Goal: Task Accomplishment & Management: Complete application form

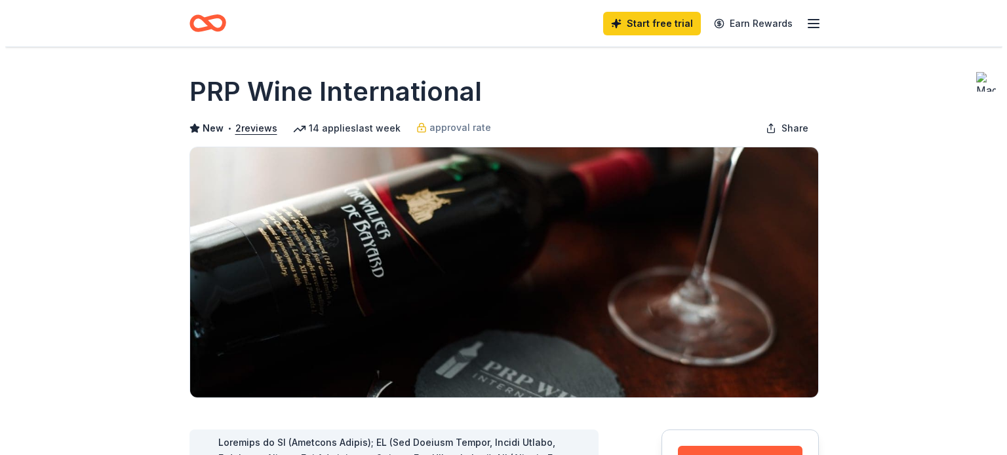
scroll to position [189, 0]
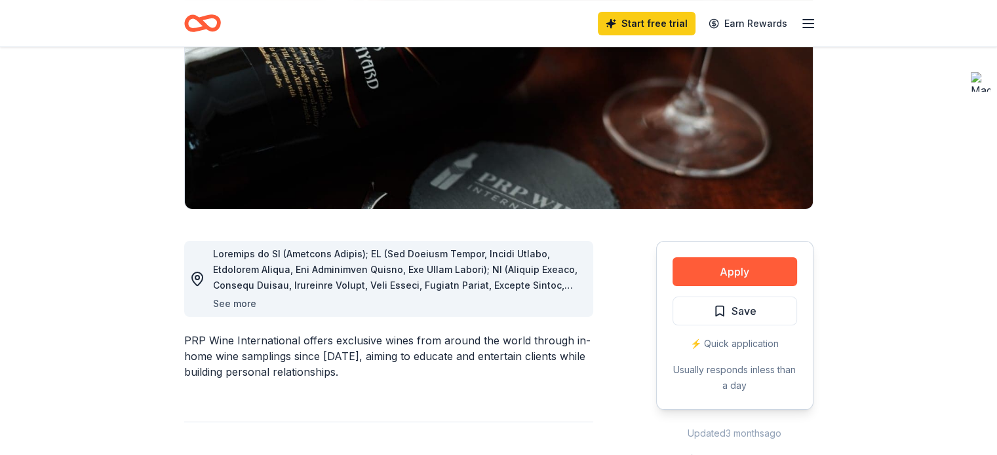
click at [239, 303] on button "See more" at bounding box center [234, 304] width 43 height 16
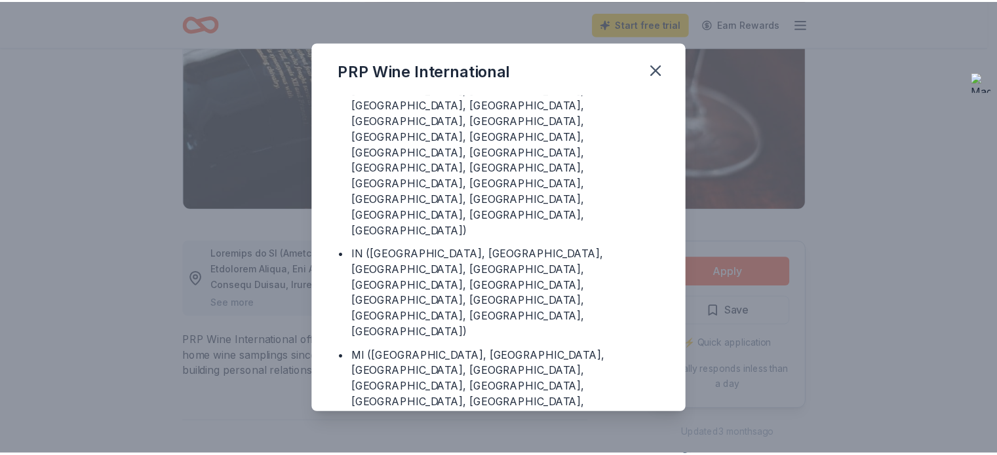
scroll to position [372, 0]
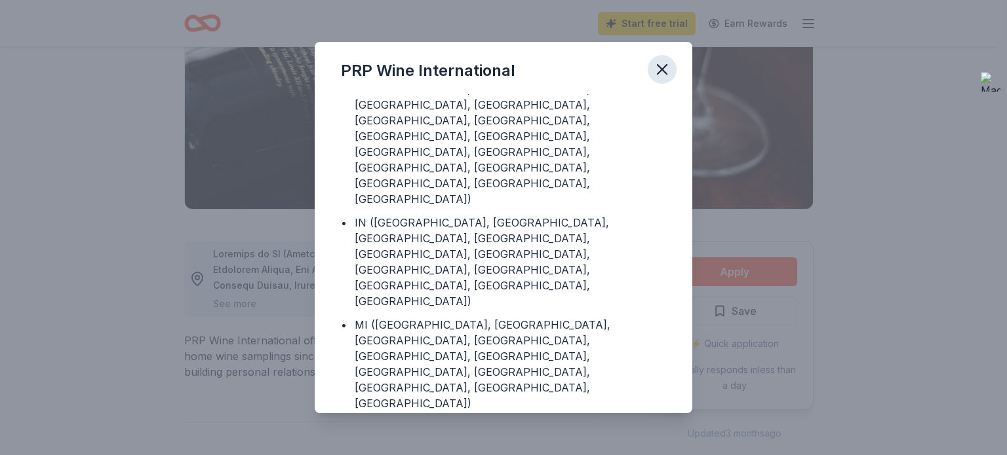
click at [662, 69] on icon "button" at bounding box center [661, 69] width 9 height 9
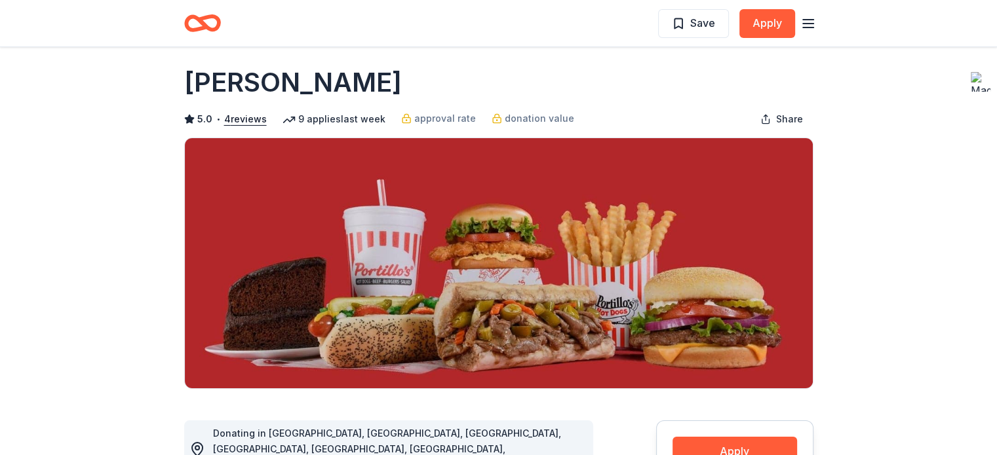
scroll to position [5, 0]
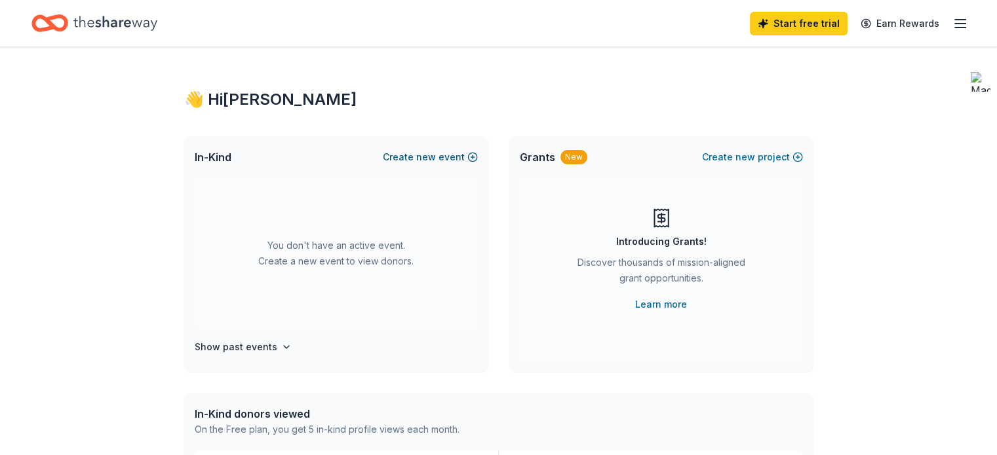
click at [429, 155] on span "new" at bounding box center [426, 157] width 20 height 16
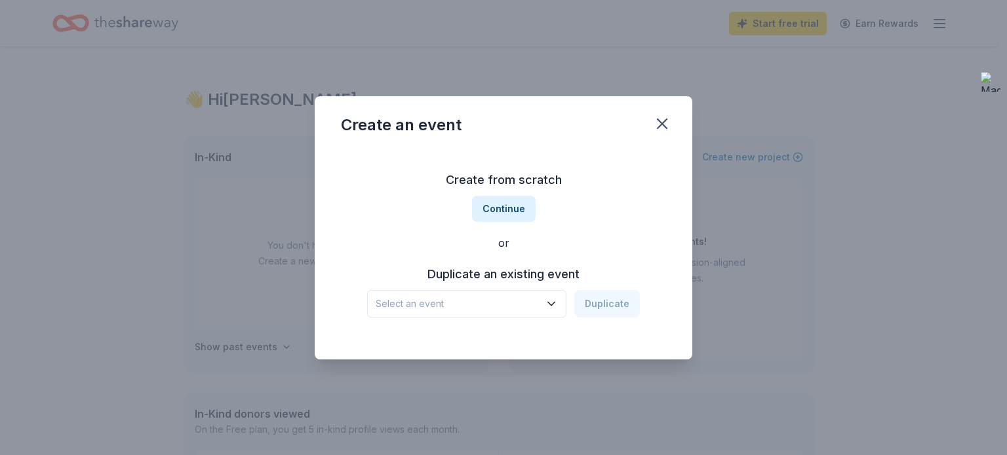
click at [554, 298] on icon "button" at bounding box center [551, 304] width 13 height 13
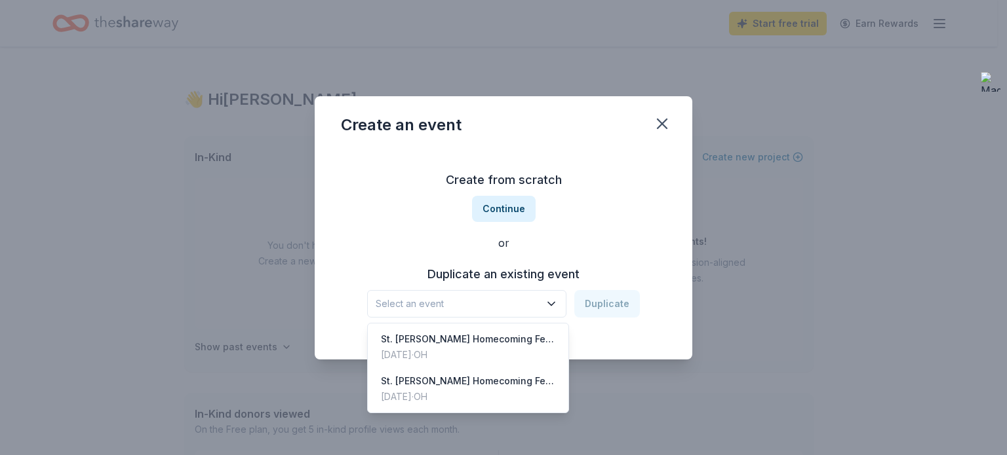
click at [507, 206] on div "Create from scratch Continue or Duplicate an existing event Select an event Dup…" at bounding box center [503, 244] width 325 height 190
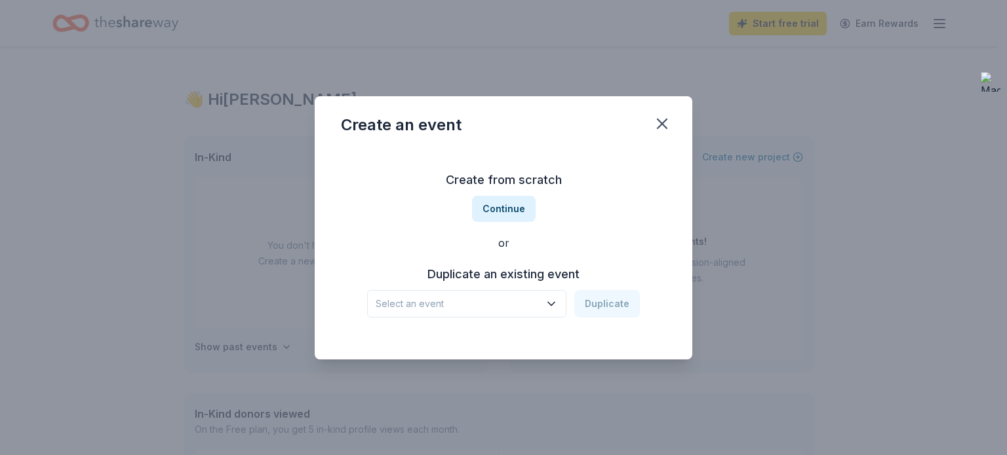
click at [507, 206] on button "Continue" at bounding box center [504, 209] width 64 height 26
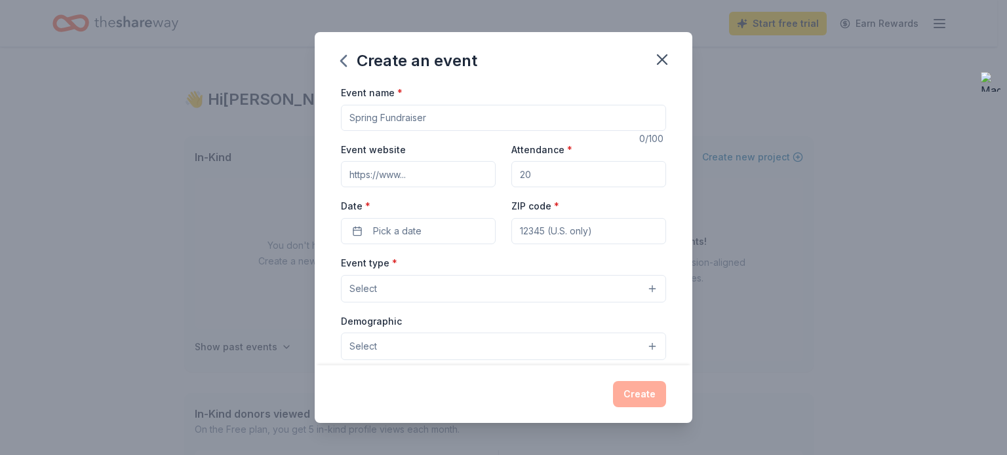
click at [425, 121] on input "Event name *" at bounding box center [503, 118] width 325 height 26
type input "Party with a Purpose"
click at [535, 176] on input "Attendance *" at bounding box center [588, 174] width 155 height 26
click at [532, 175] on input "Attendance *" at bounding box center [588, 174] width 155 height 26
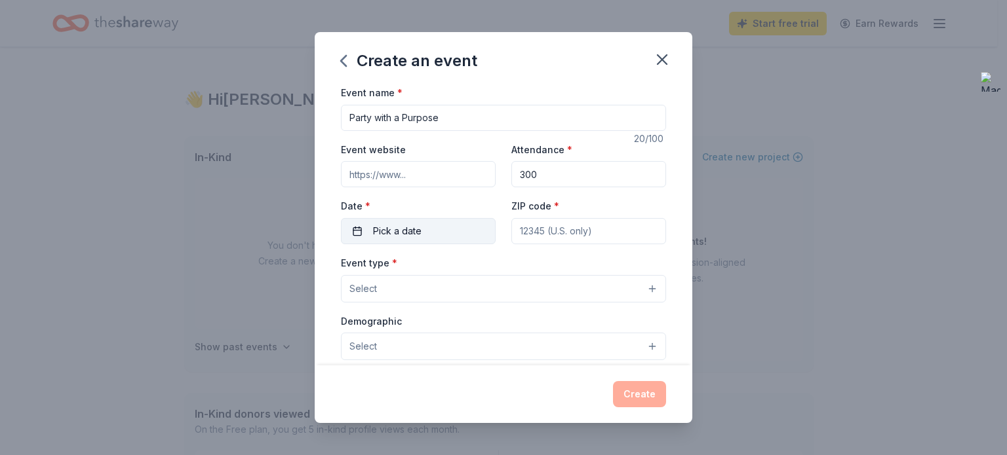
type input "300"
click at [430, 229] on button "Pick a date" at bounding box center [418, 231] width 155 height 26
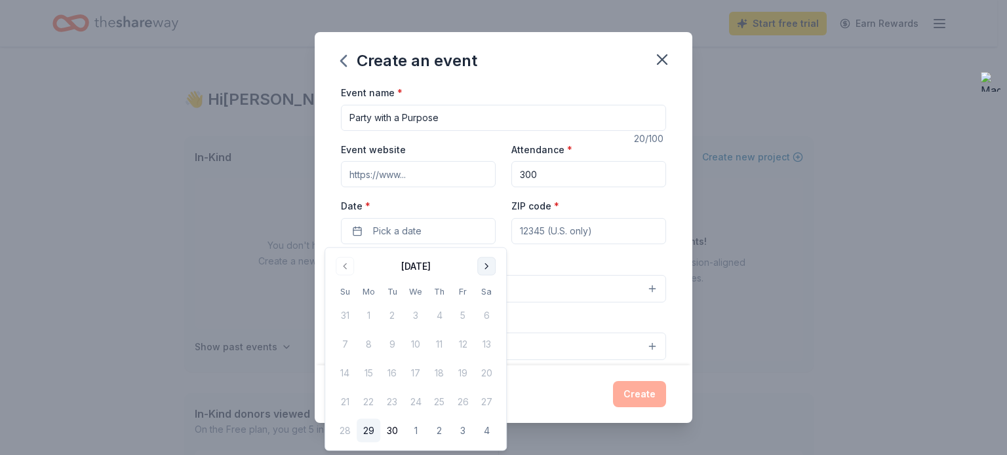
click at [485, 268] on button "Go to next month" at bounding box center [486, 267] width 18 height 18
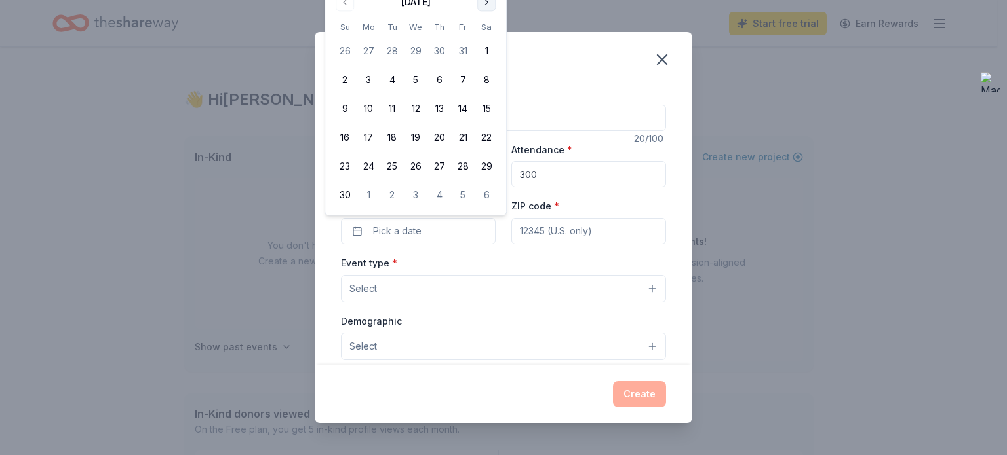
click at [490, 2] on button "Go to next month" at bounding box center [486, 2] width 18 height 18
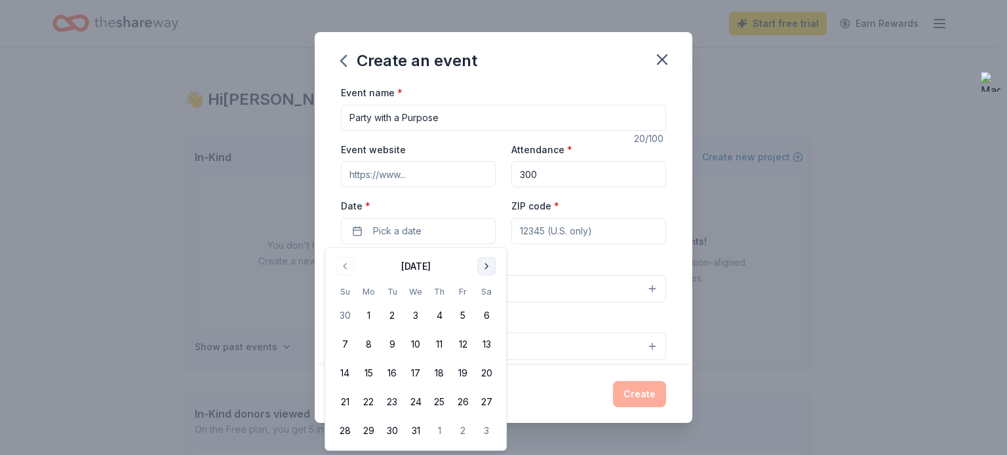
click at [484, 261] on button "Go to next month" at bounding box center [486, 267] width 18 height 18
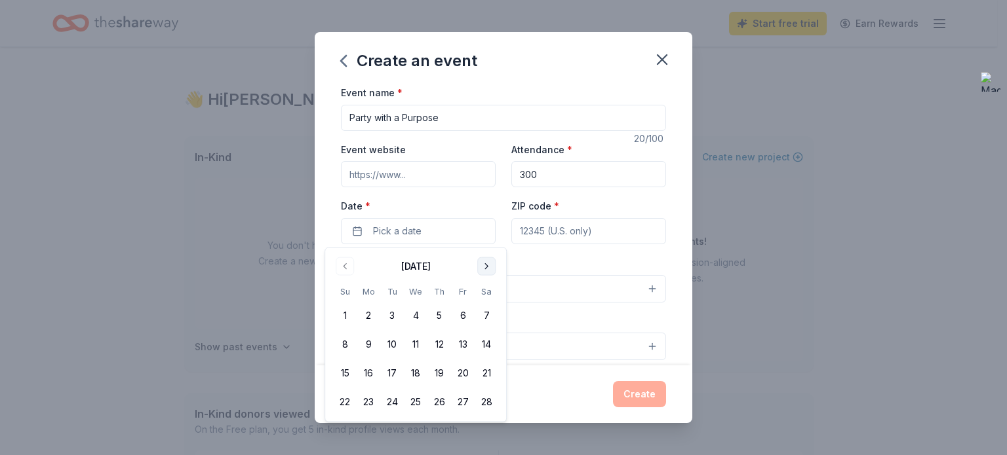
click at [484, 261] on button "Go to next month" at bounding box center [486, 267] width 18 height 18
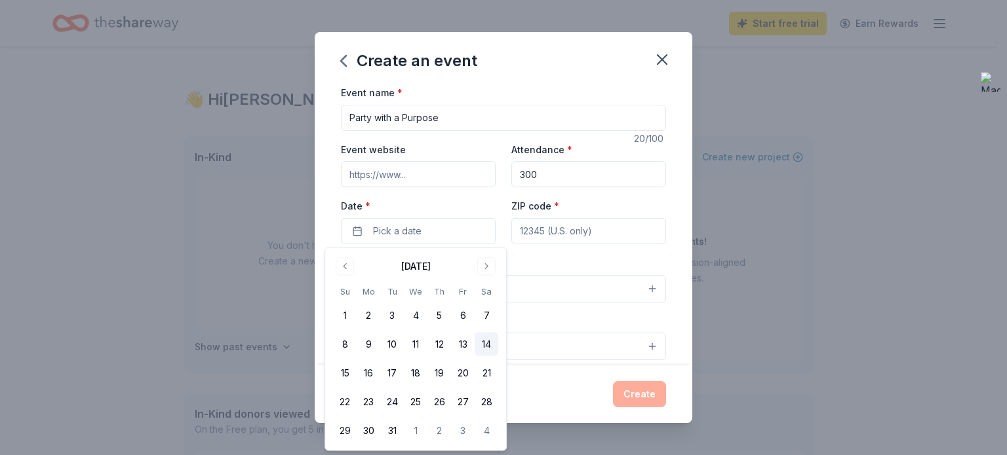
click at [489, 343] on button "14" at bounding box center [486, 345] width 24 height 24
click at [579, 235] on input "ZIP code *" at bounding box center [588, 231] width 155 height 26
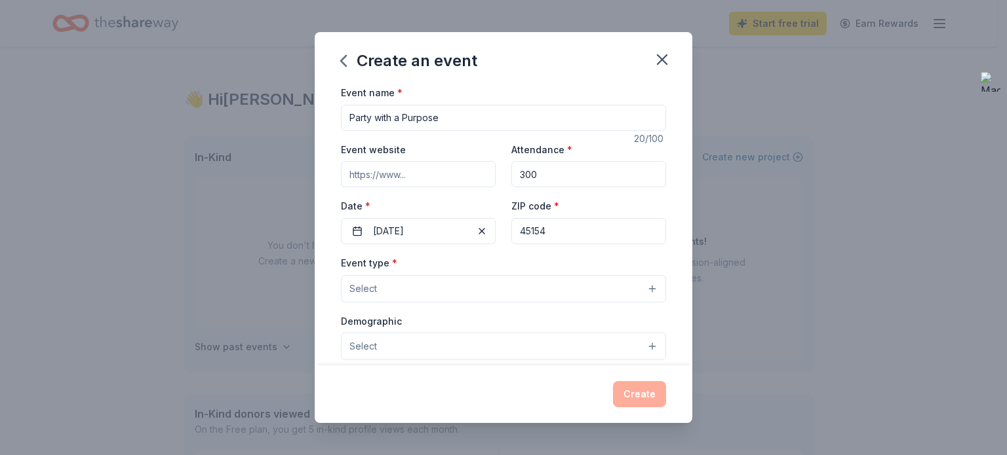
type input "45154"
click at [503, 282] on button "Select" at bounding box center [503, 289] width 325 height 28
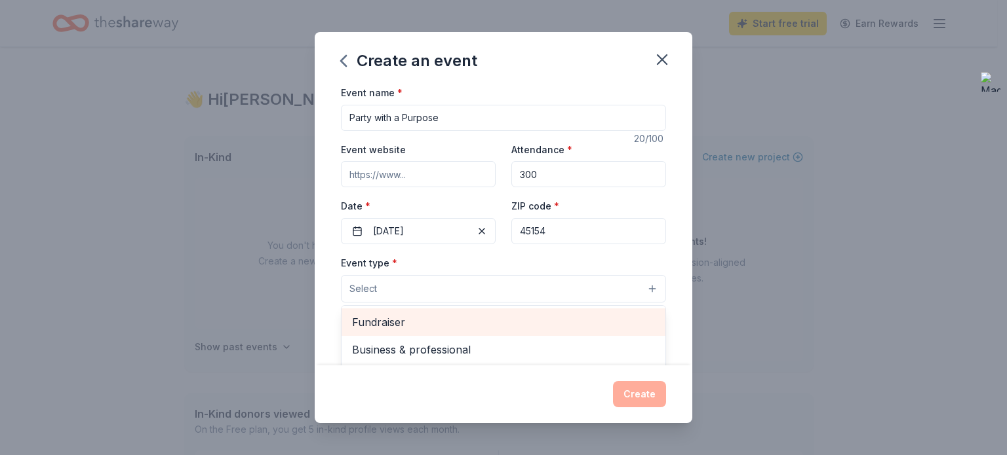
click at [499, 311] on div "Fundraiser" at bounding box center [503, 323] width 324 height 28
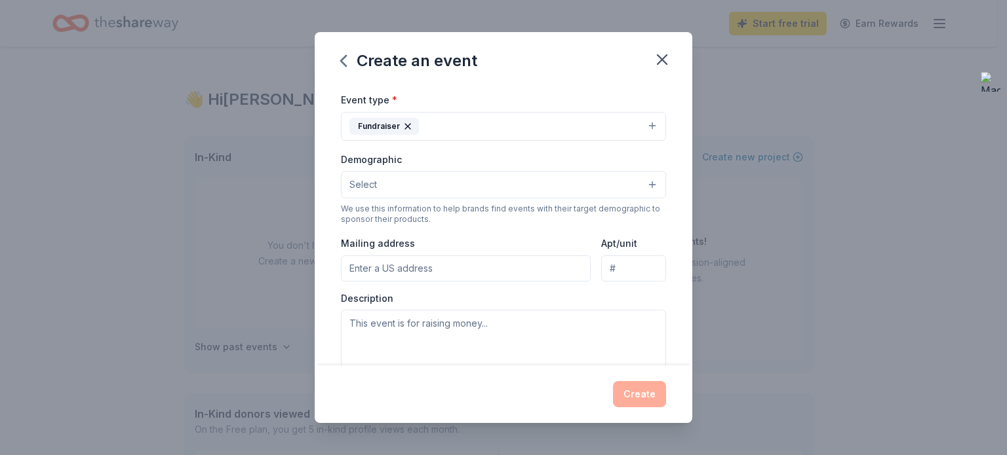
click at [549, 126] on button "Fundraiser" at bounding box center [503, 126] width 325 height 29
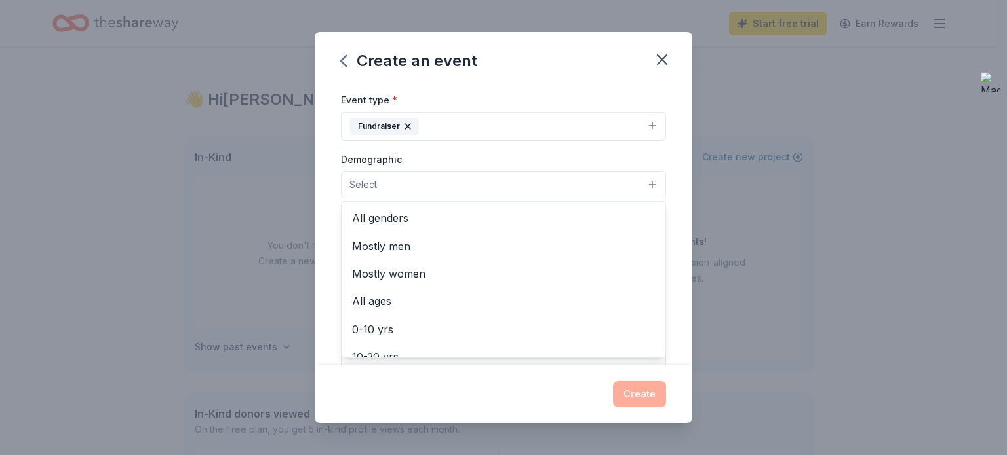
click at [538, 178] on button "Select" at bounding box center [503, 185] width 325 height 28
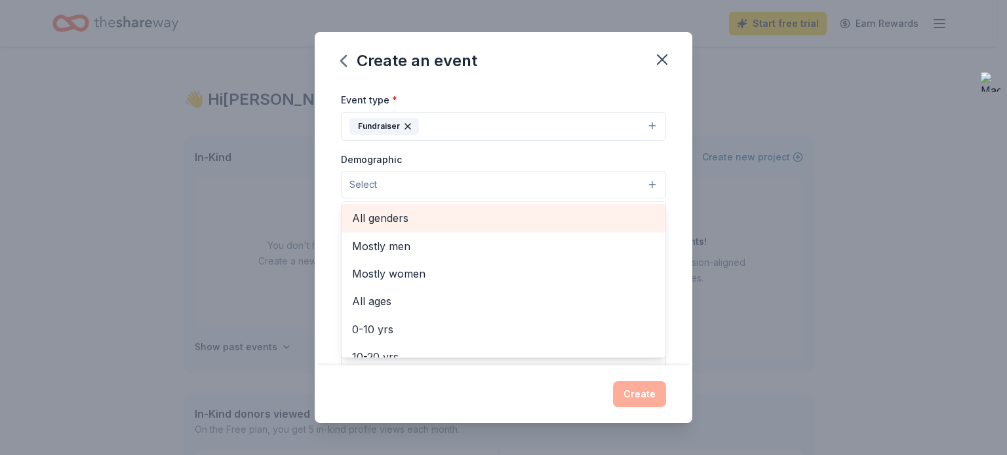
click at [519, 228] on div "All genders" at bounding box center [503, 218] width 324 height 28
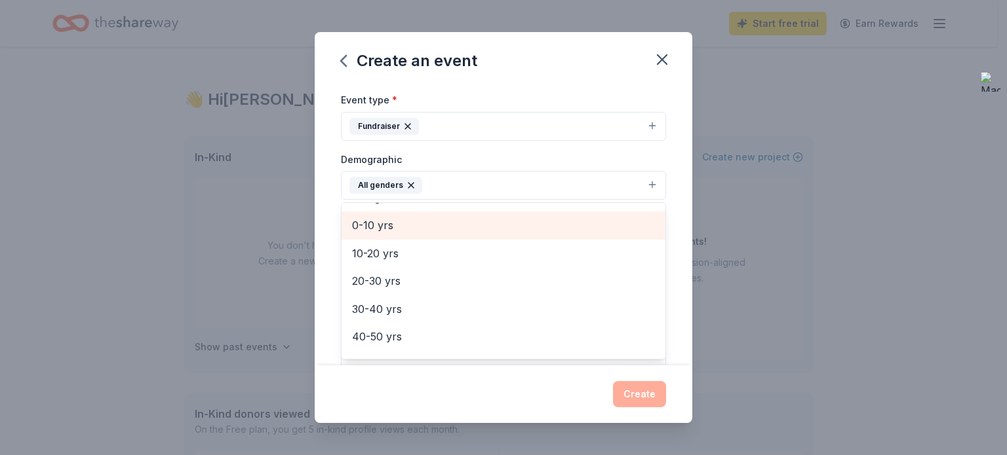
scroll to position [81, 0]
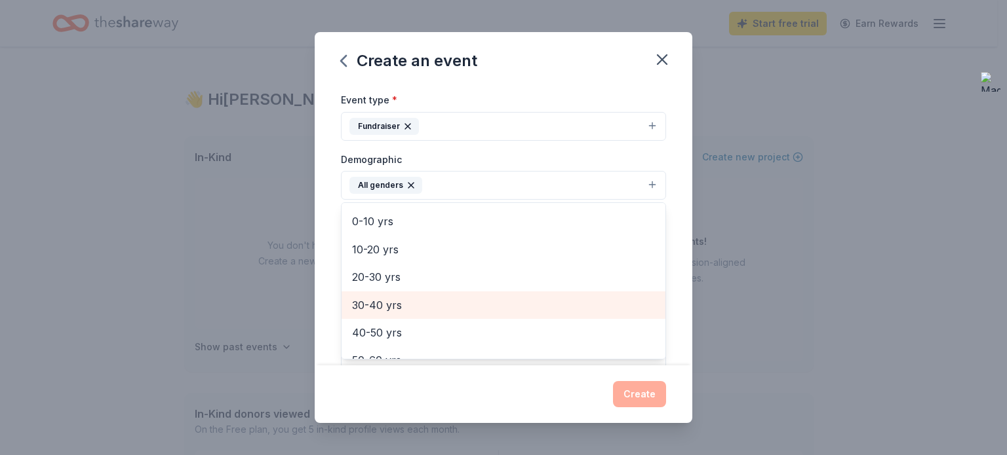
click at [464, 298] on span "30-40 yrs" at bounding box center [503, 305] width 303 height 17
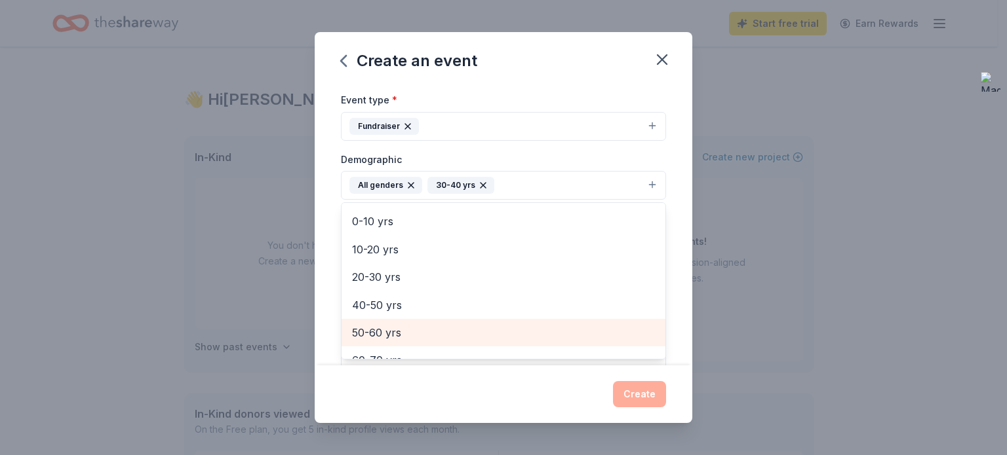
click at [433, 330] on span "50-60 yrs" at bounding box center [503, 332] width 303 height 17
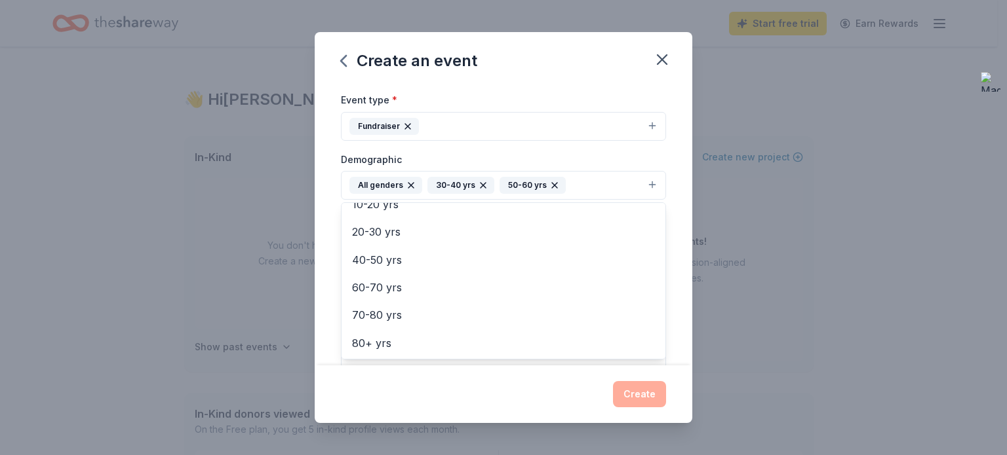
click at [645, 385] on div "Create an event Event name * Party with a Purpose 20 /100 Event website Attenda…" at bounding box center [503, 227] width 377 height 391
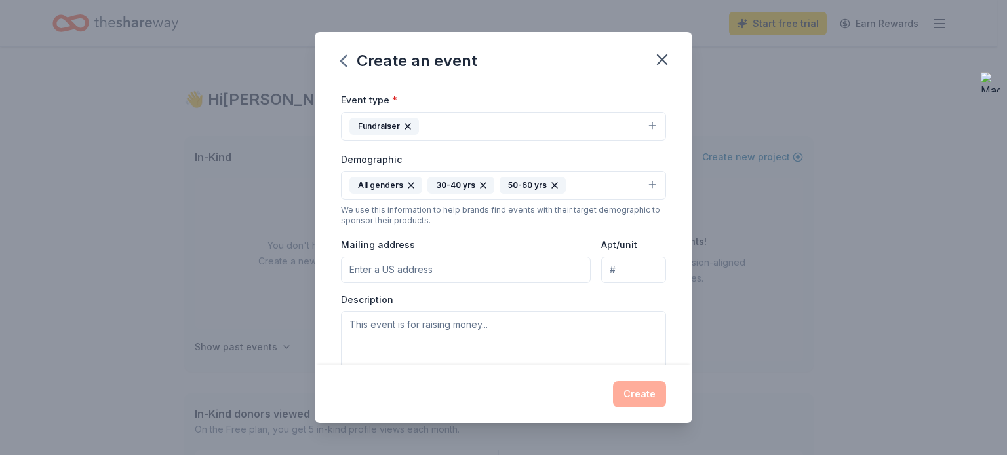
click at [468, 272] on input "Mailing address" at bounding box center [466, 270] width 250 height 26
click at [393, 267] on input "undefined Dietrick Road, Green Township, OH, 45154" at bounding box center [466, 270] width 250 height 26
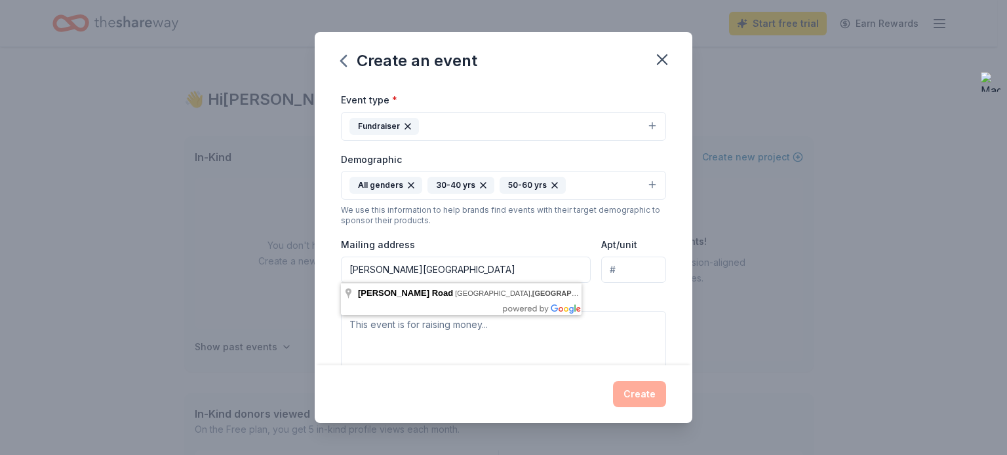
paste input "17463"
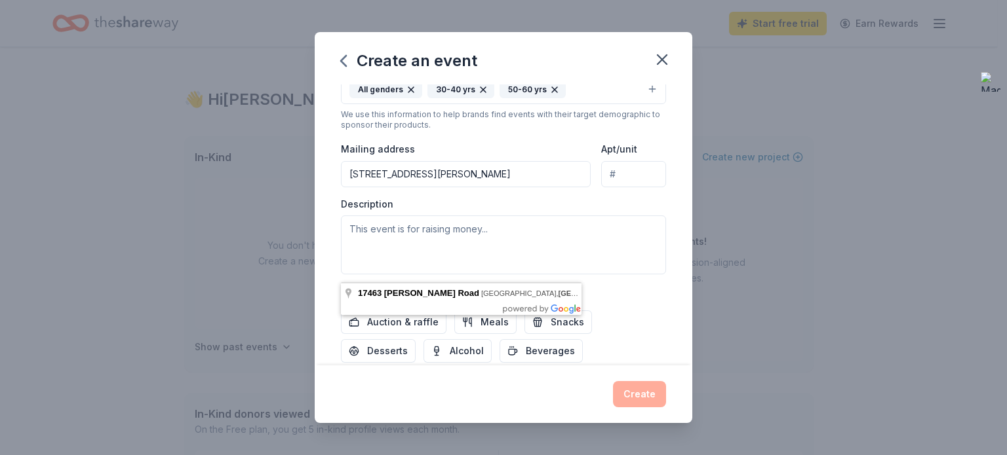
click at [510, 172] on input "17463 Dietrick Road, Green Township, OH, 45154" at bounding box center [466, 174] width 250 height 26
click at [515, 173] on input "17463 Dietrick Road, Green Township, OH, 45154" at bounding box center [466, 174] width 250 height 26
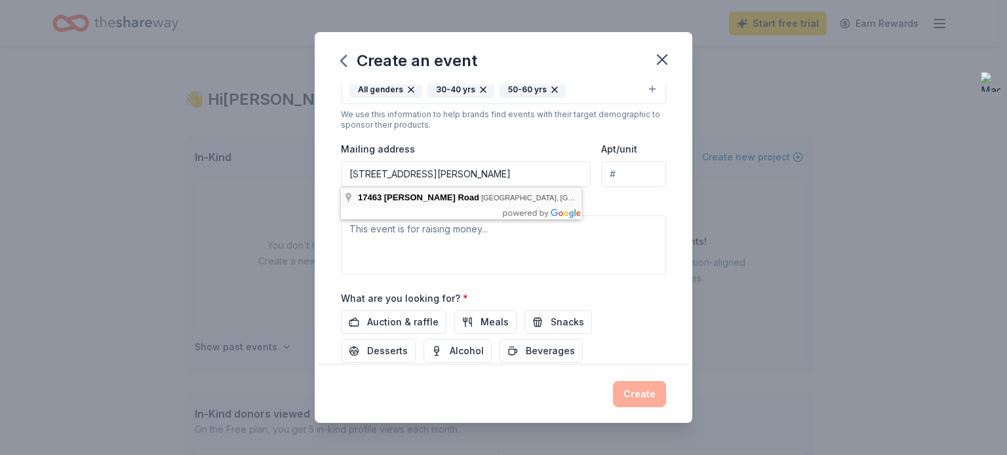
type input "17463 Dietrick Road, Mount Orab, OH, 45154"
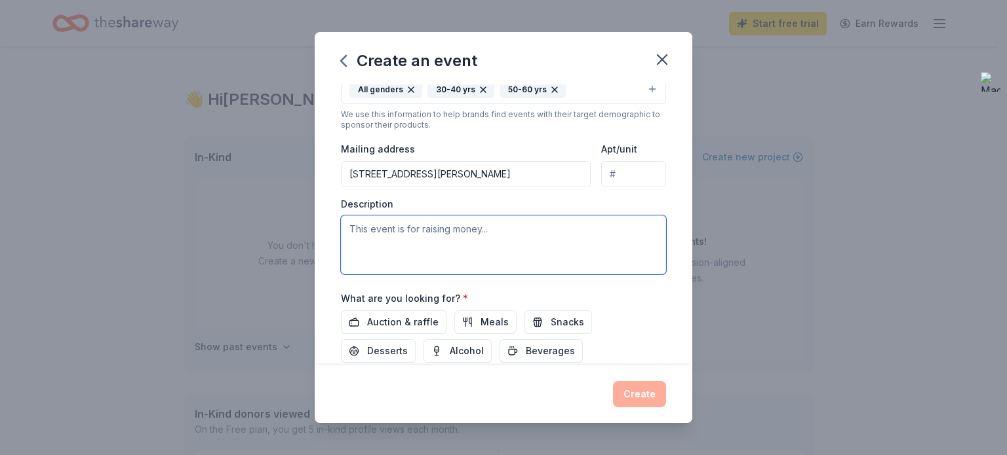
click at [513, 233] on textarea at bounding box center [503, 245] width 325 height 59
type textarea "E"
type textarea "f"
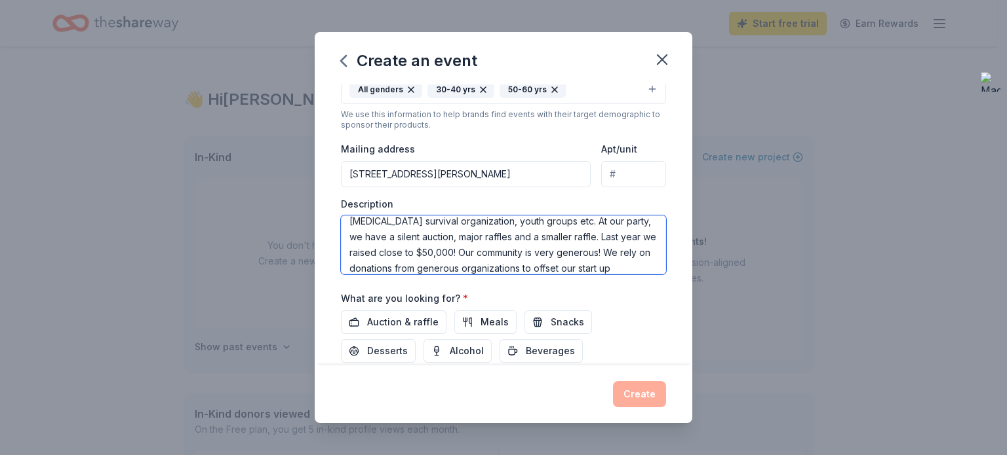
scroll to position [55, 0]
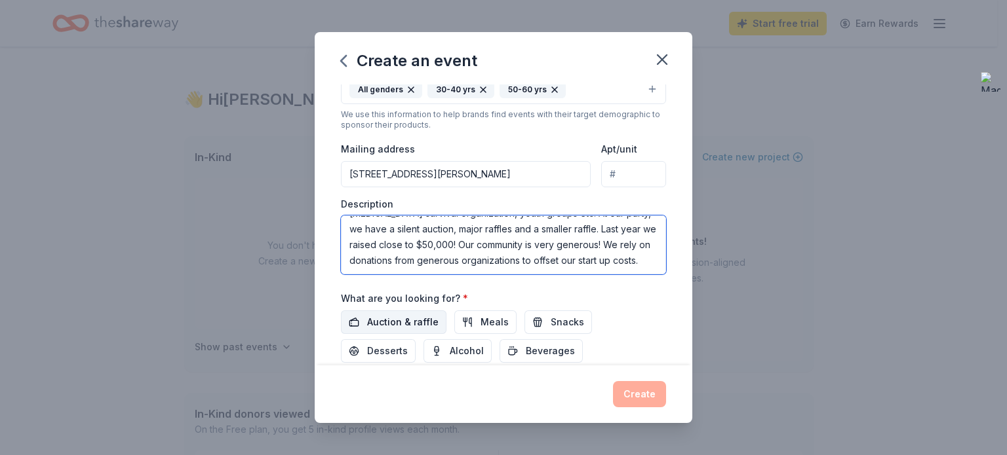
type textarea "For the past 15 years, we have sponsored a party to raise money for local organ…"
click at [410, 311] on button "Auction & raffle" at bounding box center [394, 323] width 106 height 24
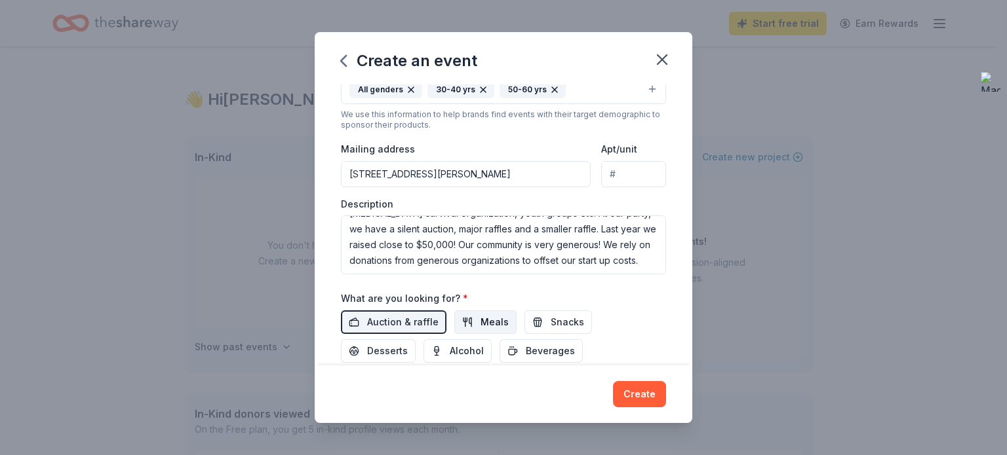
click at [481, 318] on span "Meals" at bounding box center [494, 323] width 28 height 16
click at [541, 326] on button "Snacks" at bounding box center [557, 323] width 67 height 24
click at [541, 348] on span "Beverages" at bounding box center [550, 351] width 49 height 16
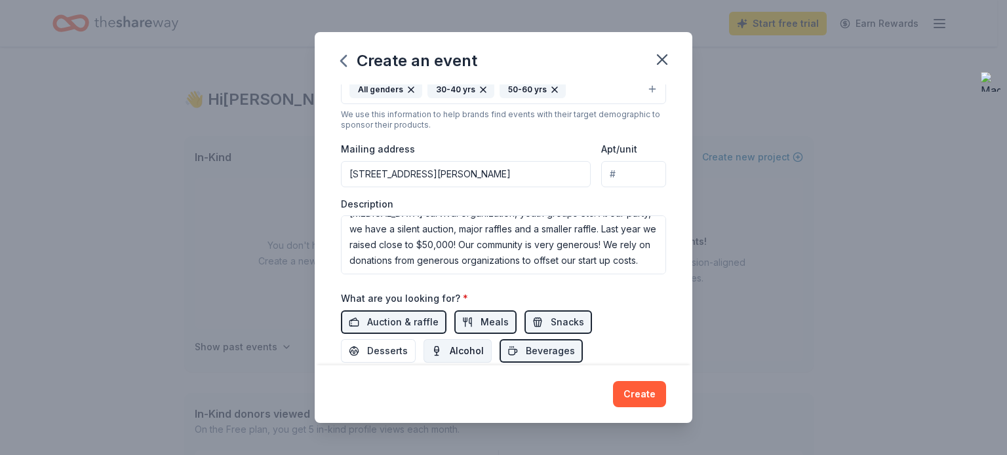
click at [469, 354] on span "Alcohol" at bounding box center [467, 351] width 34 height 16
click at [383, 351] on span "Desserts" at bounding box center [387, 351] width 41 height 16
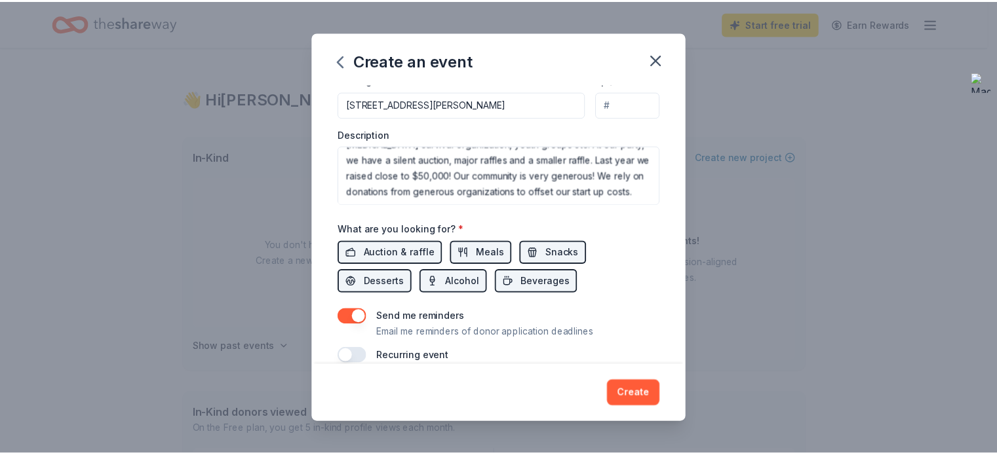
scroll to position [347, 0]
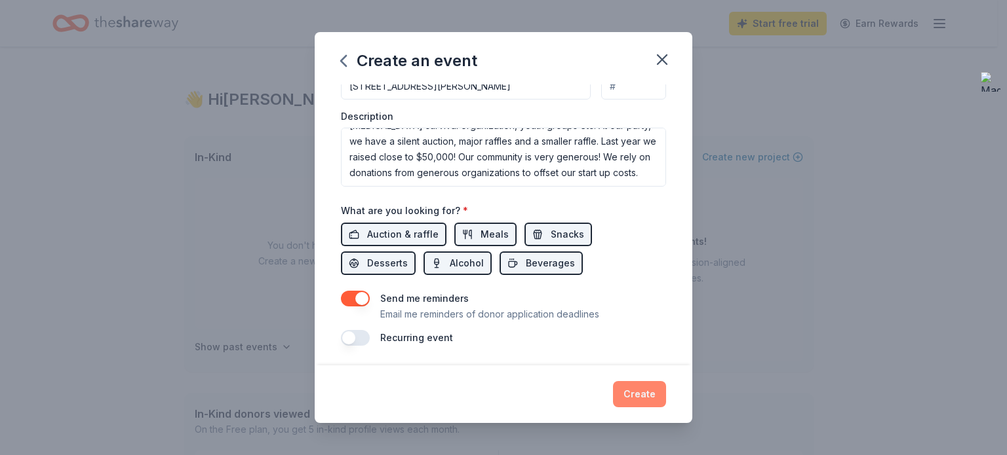
click at [648, 393] on button "Create" at bounding box center [639, 394] width 53 height 26
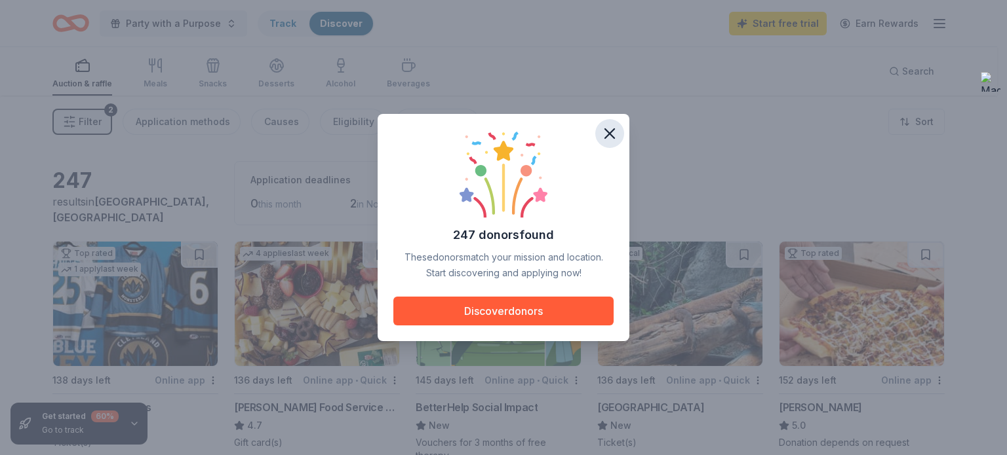
click at [609, 133] on icon "button" at bounding box center [609, 133] width 9 height 9
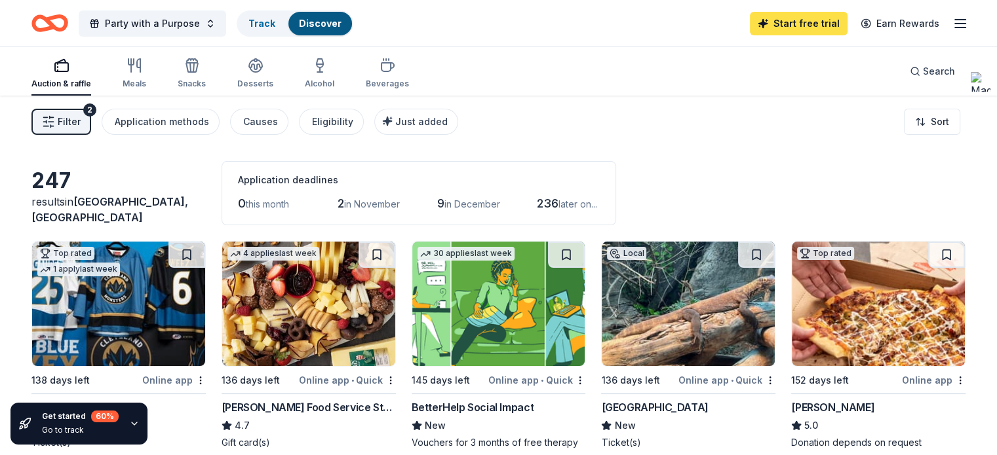
click at [804, 22] on link "Start free trial" at bounding box center [799, 24] width 98 height 24
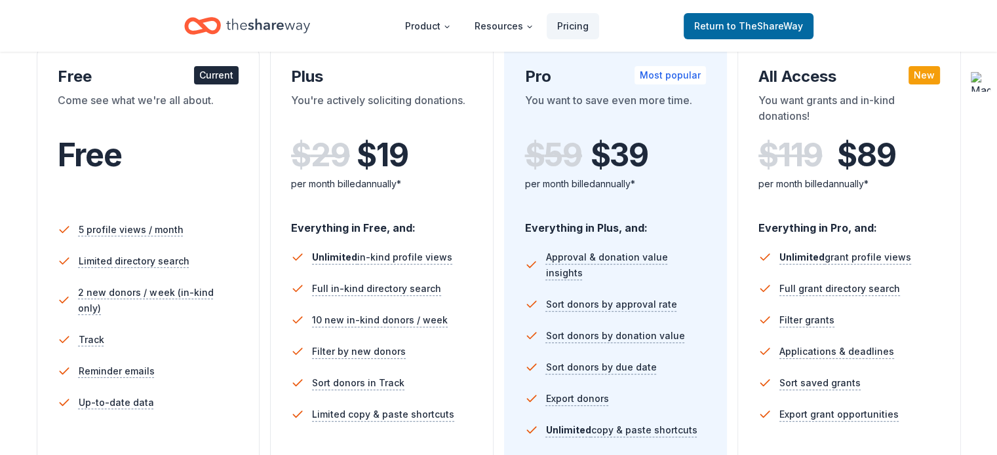
scroll to position [236, 0]
click at [473, 237] on div "In-Kind Plus You're actively soliciting donations. $ 29 $ 19 per month billed a…" at bounding box center [381, 313] width 223 height 537
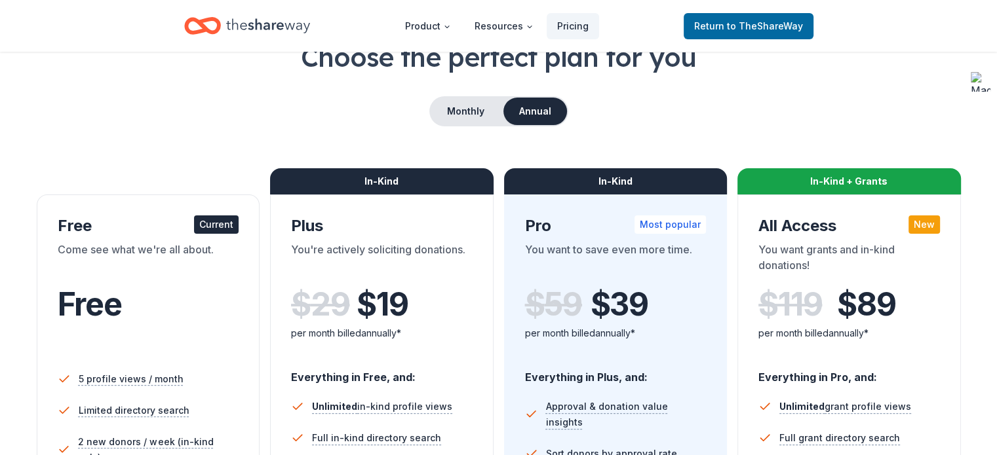
scroll to position [0, 0]
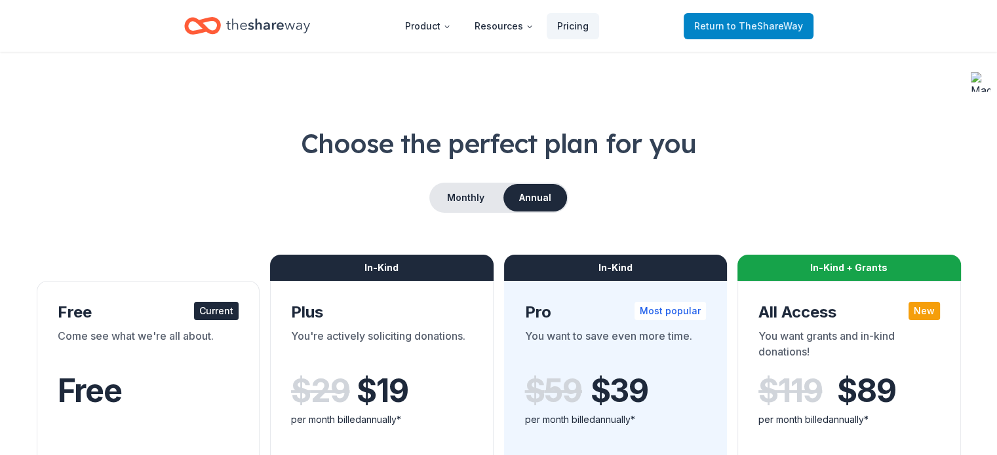
click at [735, 25] on span "to TheShareWay" at bounding box center [765, 25] width 76 height 11
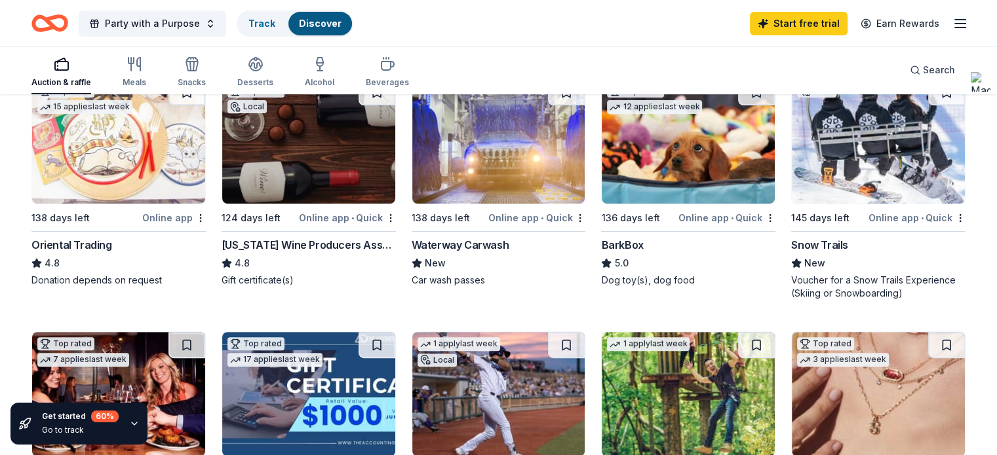
scroll to position [388, 0]
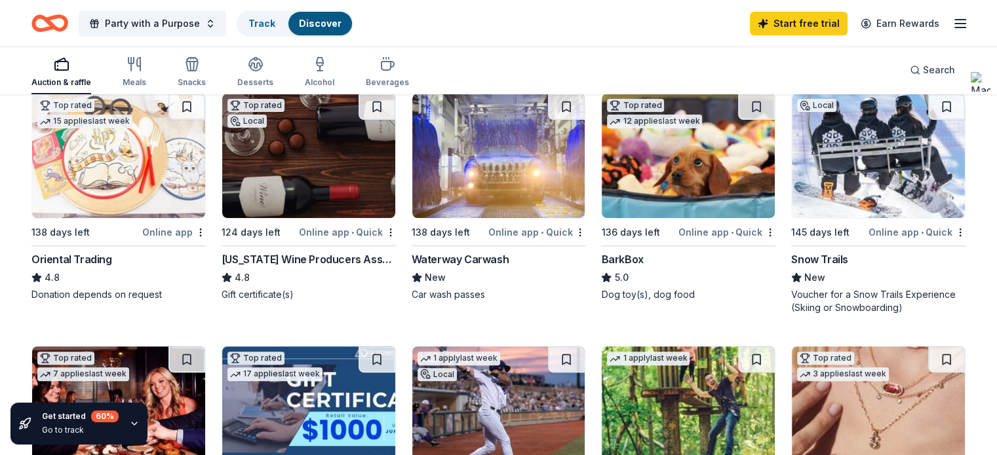
click at [321, 261] on div "Top rated Local 124 days left Online app • Quick Ohio Wine Producers Associatio…" at bounding box center [309, 197] width 174 height 208
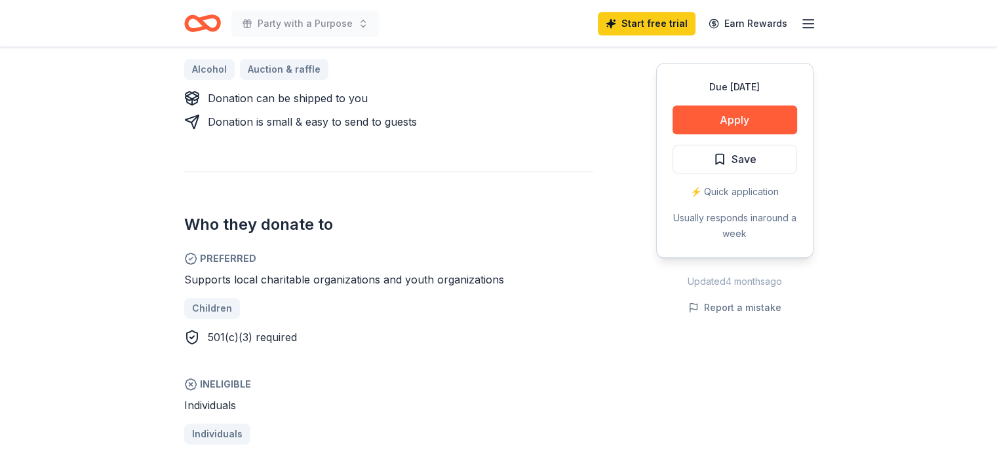
scroll to position [638, 0]
